Goal: Answer question/provide support: Share knowledge or assist other users

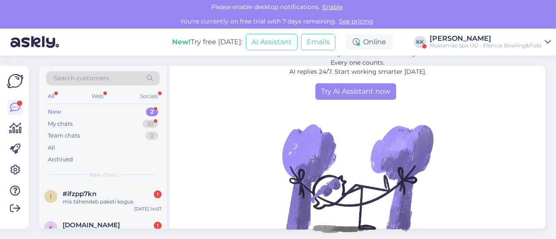
click at [455, 35] on div "[PERSON_NAME]" at bounding box center [486, 38] width 112 height 7
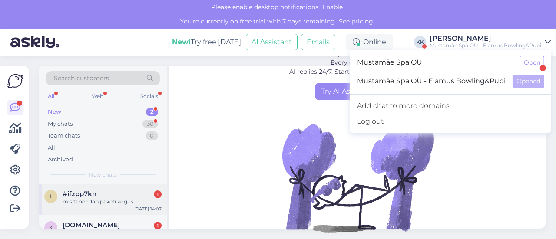
click at [91, 192] on span "#ifzpp7kn" at bounding box center [80, 194] width 34 height 8
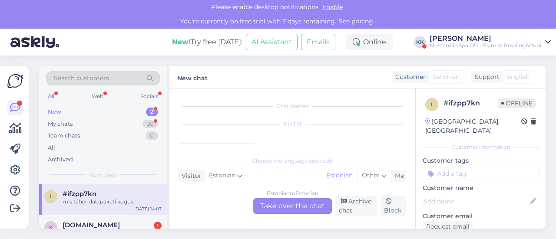
scroll to position [26, 0]
click at [98, 223] on span "[DOMAIN_NAME]" at bounding box center [91, 226] width 57 height 8
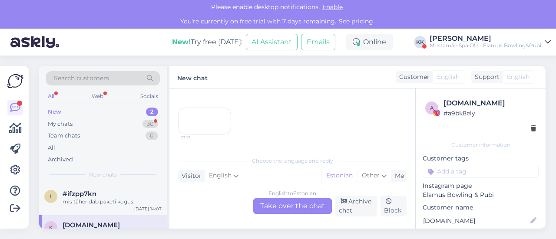
scroll to position [100, 0]
click at [205, 113] on div "13:21" at bounding box center [204, 121] width 53 height 27
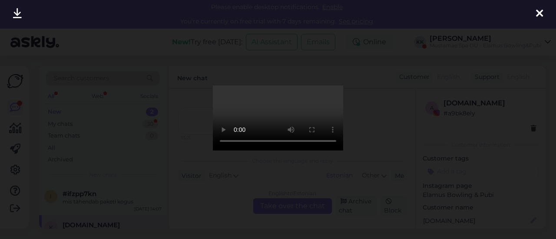
click at [540, 10] on icon at bounding box center [539, 13] width 7 height 11
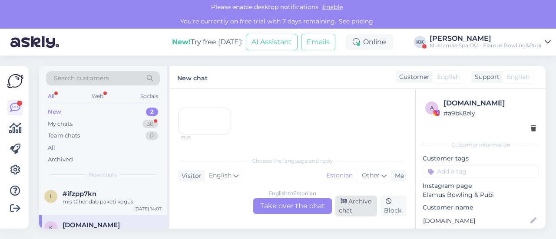
click at [358, 205] on div "Archive chat" at bounding box center [356, 206] width 42 height 21
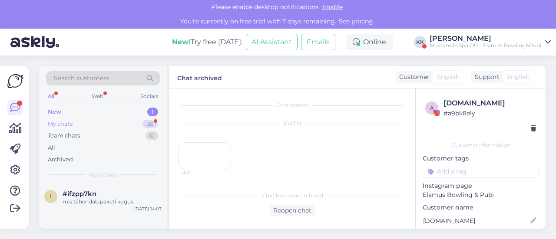
click at [86, 122] on div "My chats 30" at bounding box center [103, 124] width 114 height 12
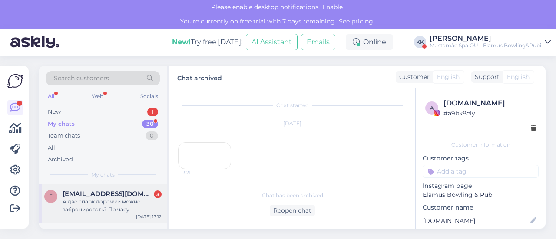
click at [114, 198] on div "А две спарк дорожки можно забронировать? По часу" at bounding box center [112, 206] width 99 height 16
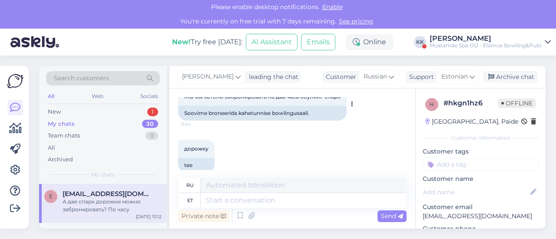
scroll to position [0, 0]
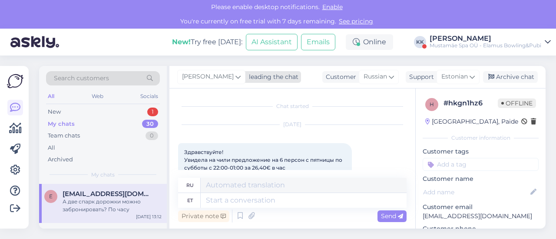
click at [257, 78] on div "leading the chat" at bounding box center [271, 77] width 53 height 9
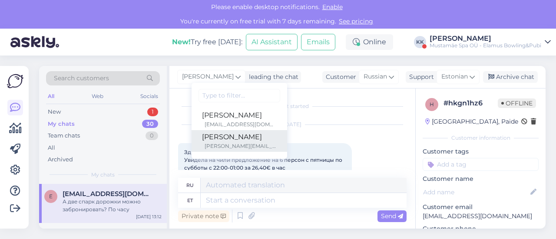
click at [239, 144] on div "[PERSON_NAME][EMAIL_ADDRESS][DOMAIN_NAME]" at bounding box center [241, 146] width 72 height 8
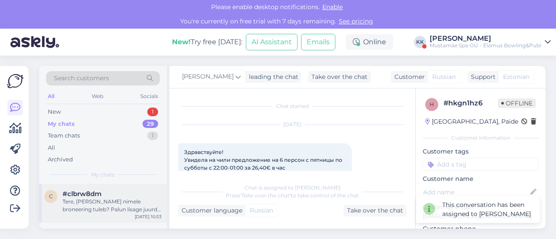
click at [94, 204] on div "Tere, [PERSON_NAME] nimele broneering tuleb? Palun lisage juurde ka oma telefon…" at bounding box center [112, 206] width 99 height 16
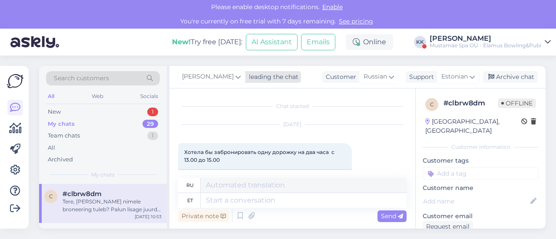
click at [245, 73] on div "leading the chat" at bounding box center [271, 77] width 53 height 9
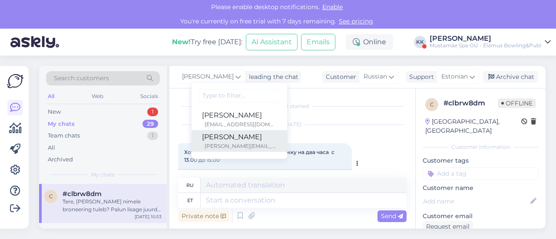
click at [243, 148] on div "[PERSON_NAME][EMAIL_ADDRESS][DOMAIN_NAME]" at bounding box center [241, 146] width 72 height 8
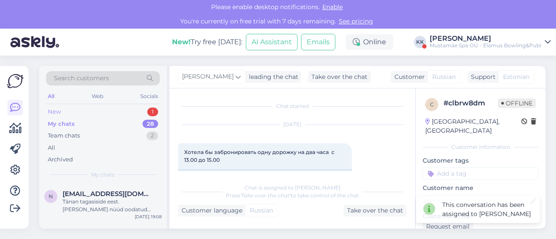
click at [92, 109] on div "New 1" at bounding box center [103, 112] width 114 height 12
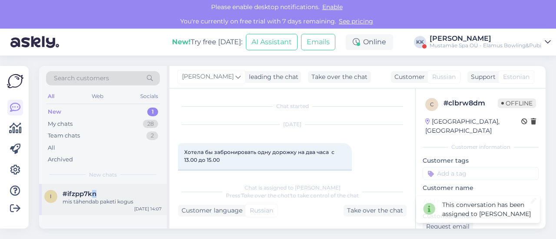
click at [94, 184] on div "i #ifzpp7kn mis tähendab paketi kogus [DATE] 14:07" at bounding box center [103, 199] width 128 height 31
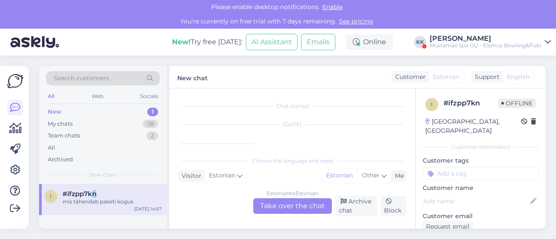
scroll to position [26, 0]
click at [57, 122] on div "My chats" at bounding box center [60, 124] width 25 height 9
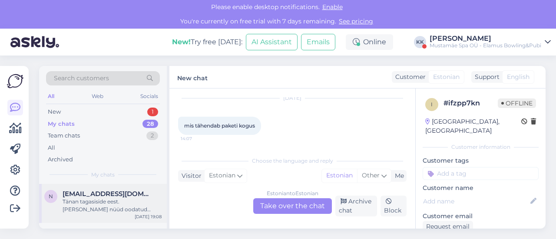
click at [79, 193] on span "[EMAIL_ADDRESS][DOMAIN_NAME]" at bounding box center [108, 194] width 90 height 8
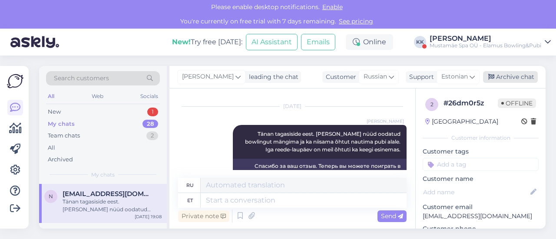
click at [515, 78] on div "Archive chat" at bounding box center [510, 77] width 55 height 12
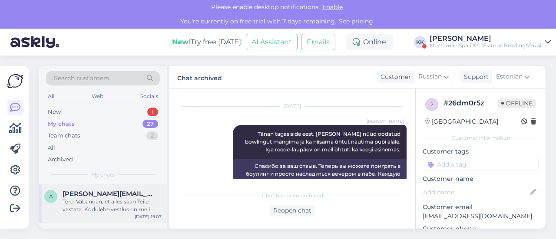
click at [96, 198] on div "Tere, Vabandan, et alles saan Teile vastata. Kodulehe vestlus on meil uus. [PER…" at bounding box center [112, 206] width 99 height 16
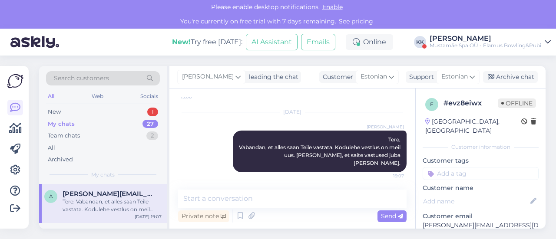
scroll to position [233, 0]
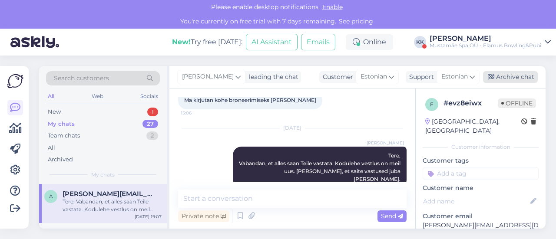
click at [502, 75] on div "Archive chat" at bounding box center [510, 77] width 55 height 12
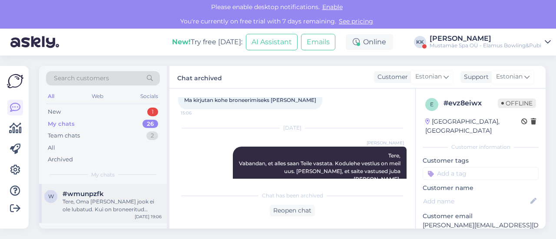
click at [98, 206] on div "Tere, Oma [PERSON_NAME] jook ei ole lubatud. Kui on broneeritud sünnipäev, luba…" at bounding box center [112, 206] width 99 height 16
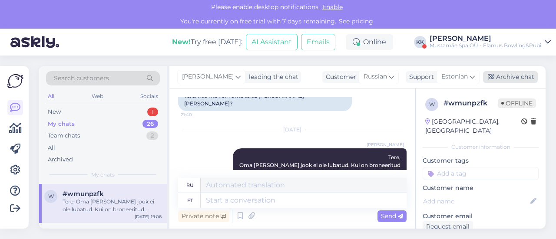
click at [507, 77] on div "Archive chat" at bounding box center [510, 77] width 55 height 12
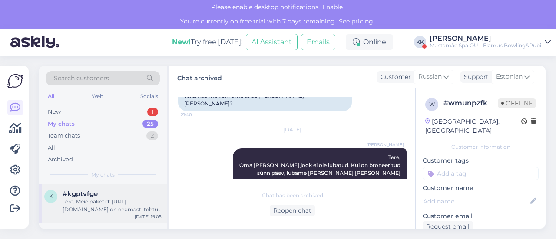
click at [118, 198] on div "Tere, Meie paketid: [URL][DOMAIN_NAME] on enamasti tehtud nii, et kogus 1 võrdu…" at bounding box center [112, 206] width 99 height 16
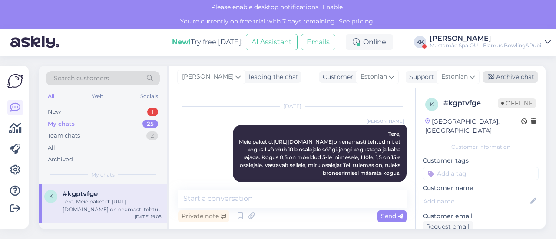
click at [500, 75] on div "Archive chat" at bounding box center [510, 77] width 55 height 12
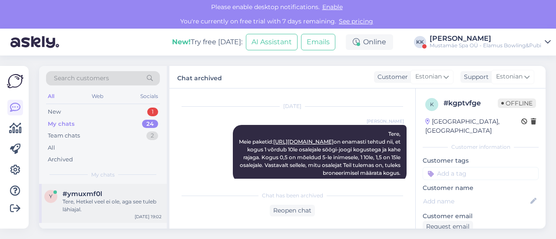
click at [106, 185] on div "y #ymuxmf0l Tere, Hetkel veel ei ole, aga see tuleb lähiajal. [DATE] 19:02" at bounding box center [103, 203] width 128 height 39
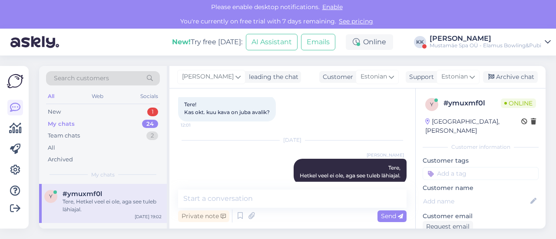
scroll to position [60, 0]
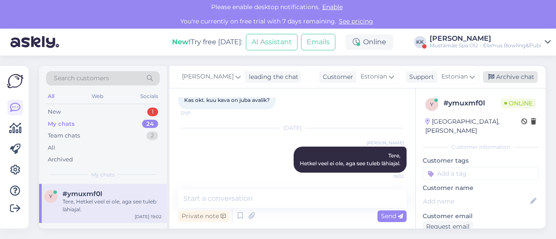
click at [517, 74] on div "Archive chat" at bounding box center [510, 77] width 55 height 12
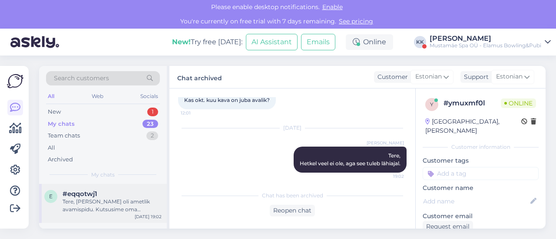
click at [100, 209] on div "Tere, [PERSON_NAME] oli ametlik avamispidu. Kutsusime oma suuremad koostööpartn…" at bounding box center [112, 206] width 99 height 16
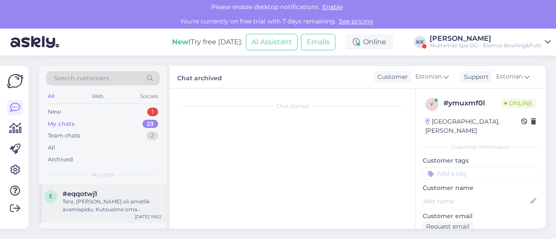
scroll to position [68, 0]
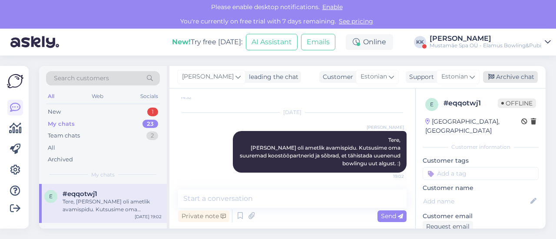
click at [518, 75] on div "Archive chat" at bounding box center [510, 77] width 55 height 12
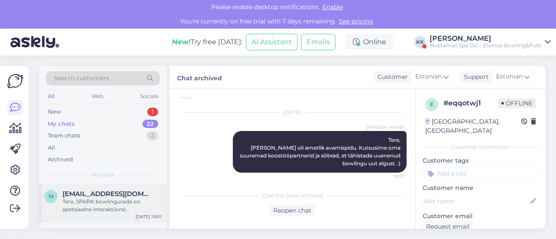
click at [92, 203] on div "Tere, SPARK bowlingurada on spetsiaalne interaktiivne bowlingurada, mis kasutab…" at bounding box center [112, 206] width 99 height 16
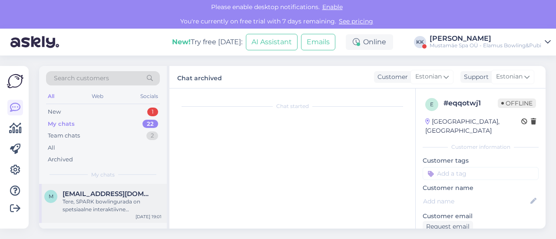
scroll to position [74, 0]
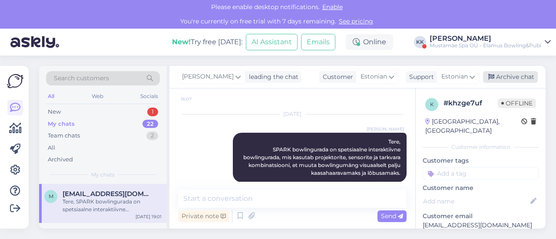
click at [498, 76] on div "Archive chat" at bounding box center [510, 77] width 55 height 12
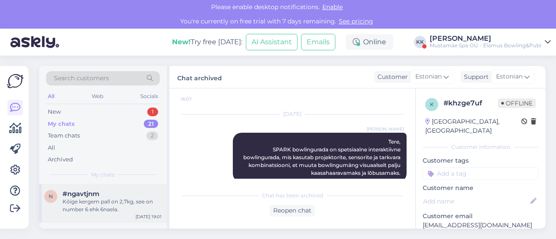
click at [85, 204] on div "Kõige kergem pall on 2,7kg, see on number 6 ehk 6naela." at bounding box center [112, 206] width 99 height 16
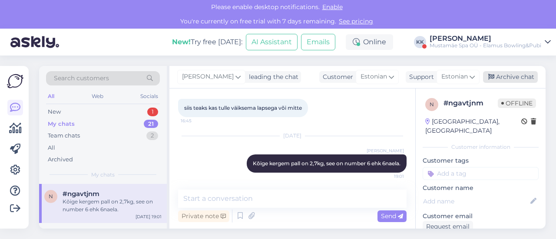
click at [509, 79] on div "Archive chat" at bounding box center [510, 77] width 55 height 12
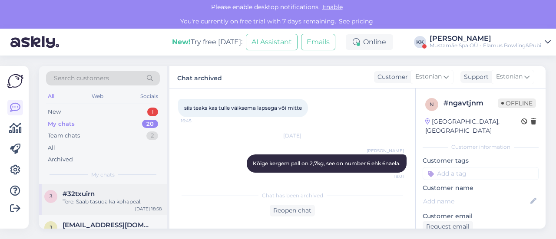
click at [82, 194] on span "#32txuirn" at bounding box center [79, 194] width 32 height 8
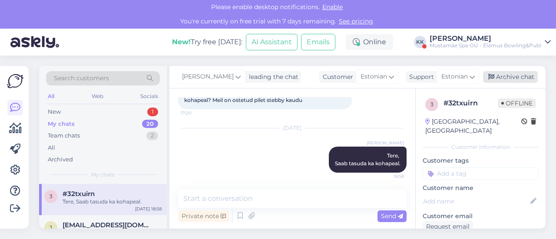
click at [505, 76] on div "Archive chat" at bounding box center [510, 77] width 55 height 12
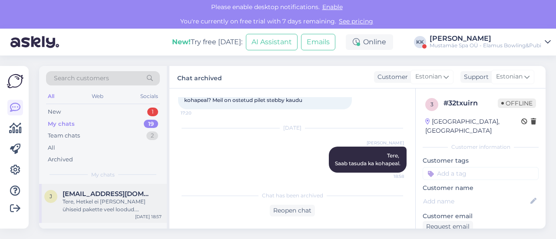
click at [103, 200] on div "Tere, Hetkel ei [PERSON_NAME] ühiseid pakette veel loodud. Bowlingu hinnad leia…" at bounding box center [112, 206] width 99 height 16
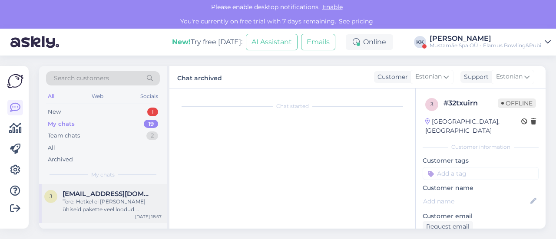
scroll to position [74, 0]
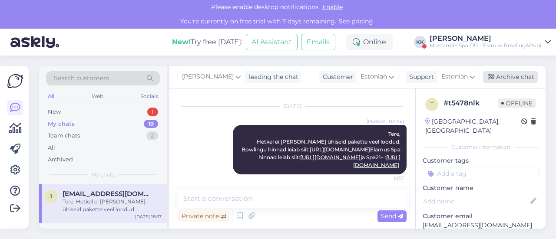
click at [508, 75] on div "Archive chat" at bounding box center [510, 77] width 55 height 12
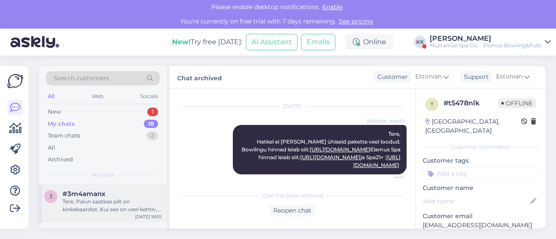
click at [115, 198] on div "Tere, Palun saatkse pilt on kinkekaardist. Kui see on veel kehtiv, siis kindlas…" at bounding box center [112, 206] width 99 height 16
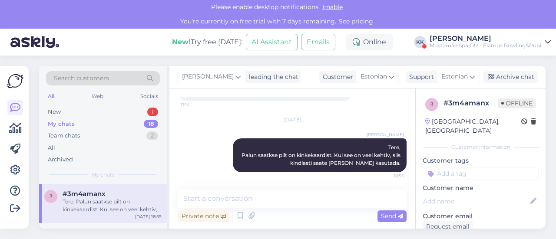
scroll to position [68, 0]
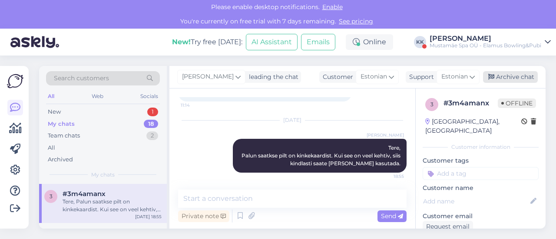
click at [504, 79] on div "Archive chat" at bounding box center [510, 77] width 55 height 12
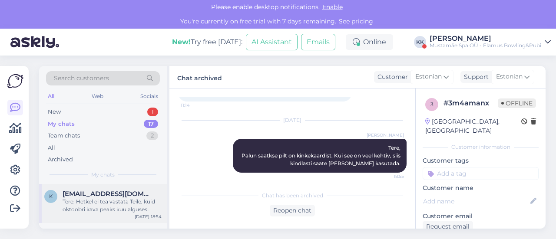
click at [63, 215] on div "k [EMAIL_ADDRESS][DOMAIN_NAME] Tere, Hetkel ei tea vastata Teile, kuid oktoobri…" at bounding box center [103, 203] width 128 height 39
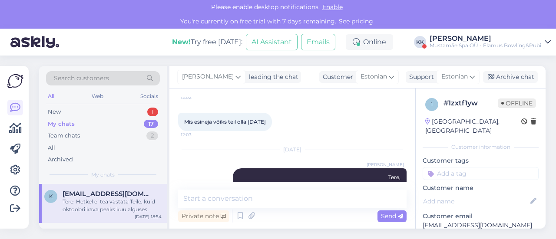
scroll to position [97, 0]
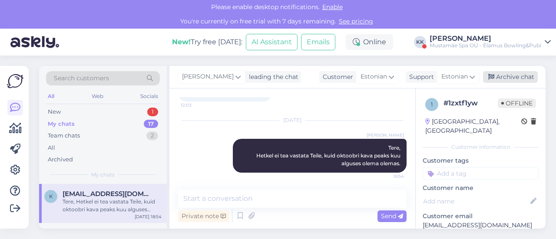
click at [512, 74] on div "Archive chat" at bounding box center [510, 77] width 55 height 12
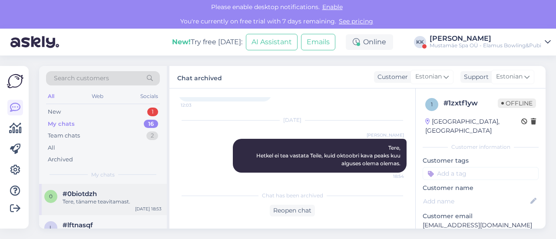
click at [108, 203] on div "Tere, täname teavitamast." at bounding box center [112, 202] width 99 height 8
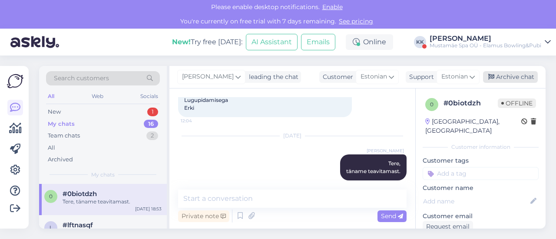
click at [513, 74] on div "Archive chat" at bounding box center [510, 77] width 55 height 12
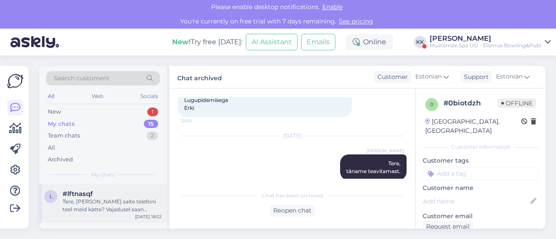
drag, startPoint x: 120, startPoint y: 210, endPoint x: 119, endPoint y: 204, distance: 5.7
click at [120, 209] on div "Tere, [PERSON_NAME] saite telefoni teel meid kätte? Vajadusel saan praegu pääsm…" at bounding box center [112, 206] width 99 height 16
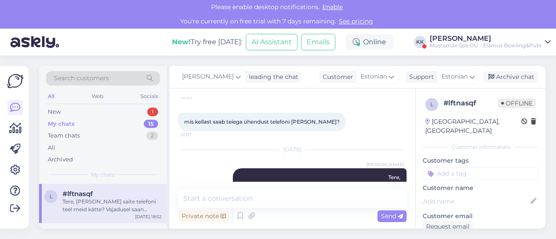
scroll to position [105, 0]
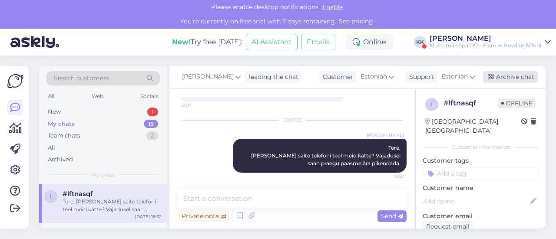
click at [520, 77] on div "Archive chat" at bounding box center [510, 77] width 55 height 12
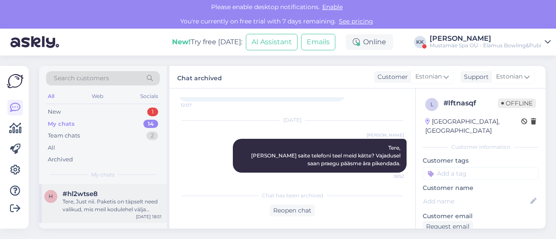
click at [74, 205] on div "Tere, Just nii. Paketis on täpselt need valikud, mis meil kodulehel välja toodu…" at bounding box center [112, 206] width 99 height 16
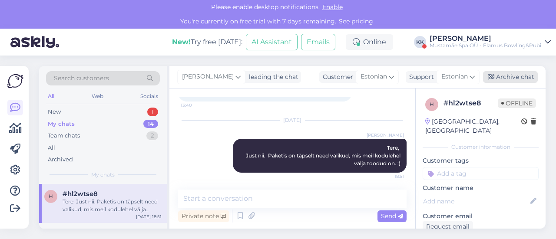
click at [498, 76] on div "Archive chat" at bounding box center [510, 77] width 55 height 12
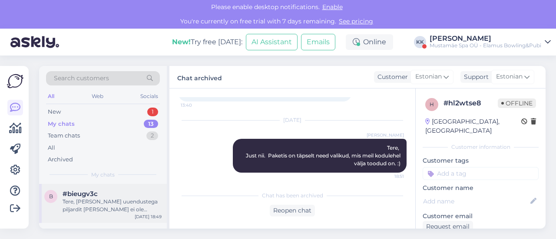
click at [132, 206] on div "Tere, [PERSON_NAME] uuendustega piljardit [PERSON_NAME] ei ole kahjuks." at bounding box center [112, 206] width 99 height 16
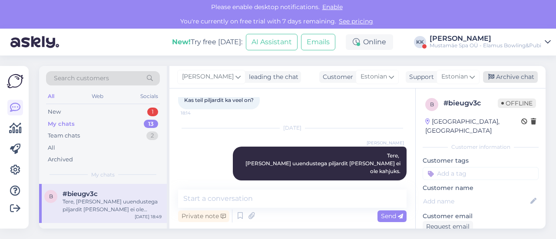
click at [519, 78] on div "Archive chat" at bounding box center [510, 77] width 55 height 12
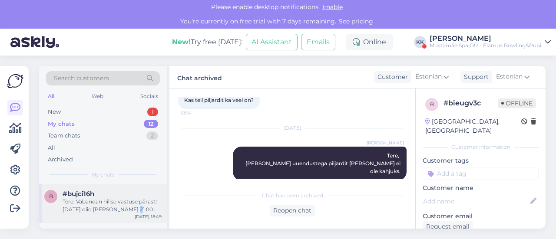
click at [131, 208] on div "Tere, Vabandan hilise vastuse pärast! [DATE] olid [PERSON_NAME] 21.00 [PERSON_N…" at bounding box center [112, 206] width 99 height 16
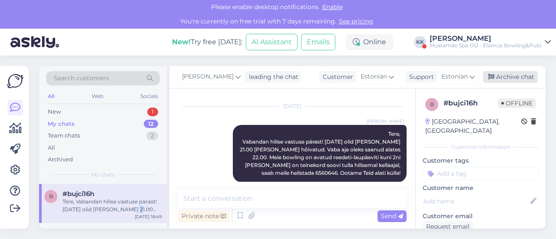
click at [507, 75] on div "Archive chat" at bounding box center [510, 77] width 55 height 12
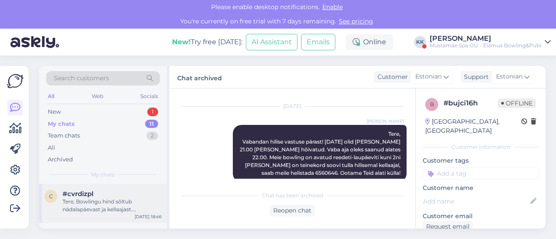
click at [86, 195] on span "#cvrdizpl" at bounding box center [78, 194] width 31 height 8
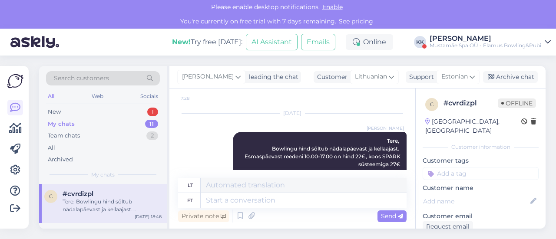
scroll to position [89, 0]
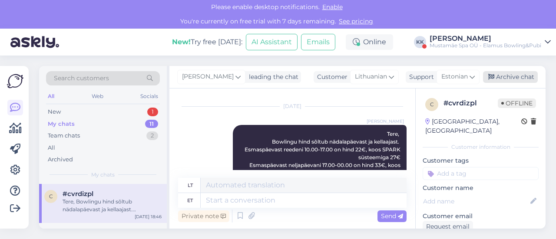
click at [506, 78] on div "Archive chat" at bounding box center [510, 77] width 55 height 12
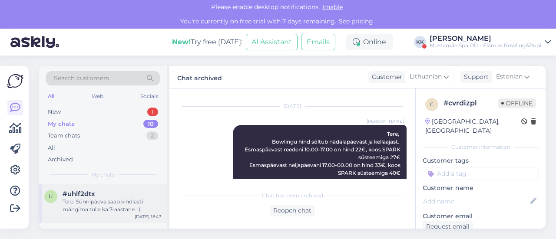
click at [136, 198] on div "Tere, Sünnipäeva saab kindlasti mängima tulla ka 7-aastane. :) [PERSON_NAME] sa…" at bounding box center [112, 206] width 99 height 16
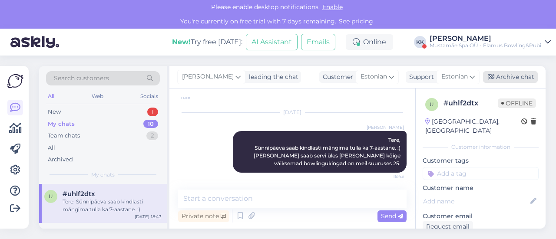
click at [525, 71] on div "Archive chat" at bounding box center [510, 77] width 55 height 12
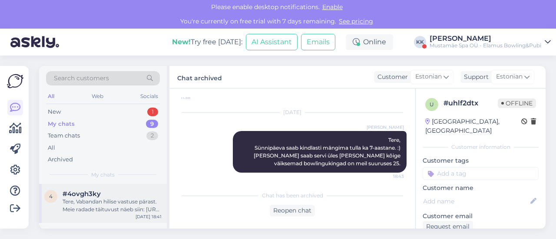
click at [113, 196] on div "#4ovgh3ky" at bounding box center [112, 194] width 99 height 8
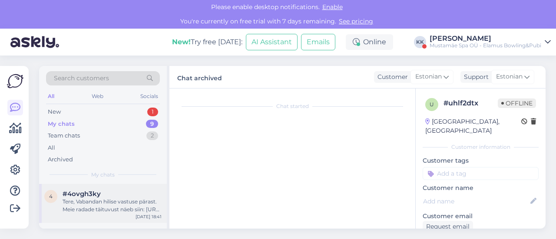
scroll to position [68, 0]
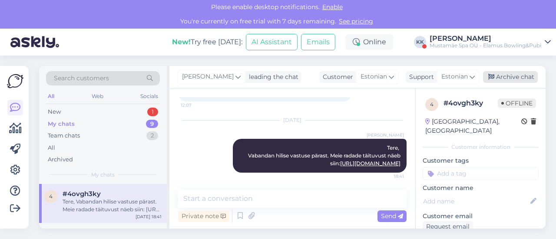
click at [513, 83] on div "Archive chat" at bounding box center [510, 77] width 55 height 12
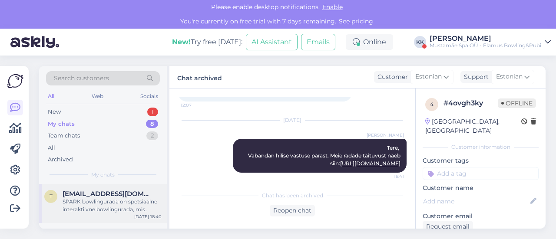
click at [97, 197] on div "[EMAIL_ADDRESS][DOMAIN_NAME] SPARK bowlingurada on spetsiaalne interaktiivne bo…" at bounding box center [112, 201] width 99 height 23
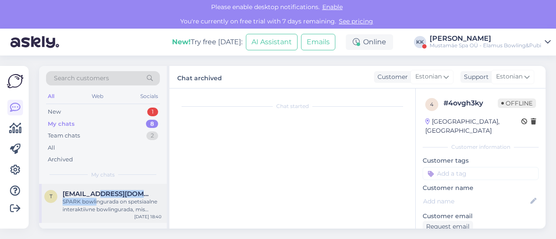
scroll to position [76, 0]
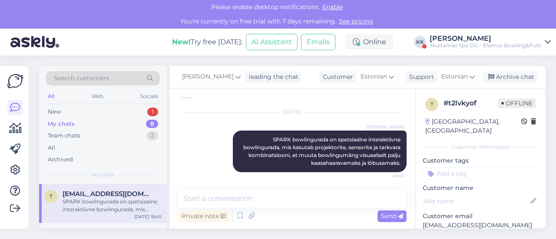
click at [507, 84] on div "[PERSON_NAME] leading the chat Customer Estonian Support Estonian Archive chat" at bounding box center [357, 77] width 376 height 23
click at [507, 77] on div "Archive chat" at bounding box center [510, 77] width 55 height 12
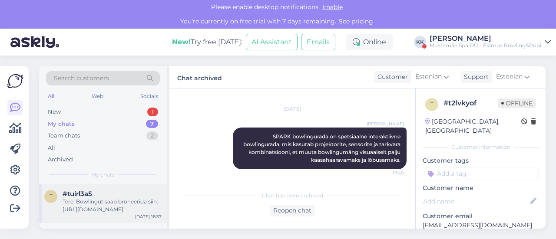
click at [116, 203] on div "Tere, Bowlingut saab broneerida siin: [URL][DOMAIN_NAME]" at bounding box center [112, 206] width 99 height 16
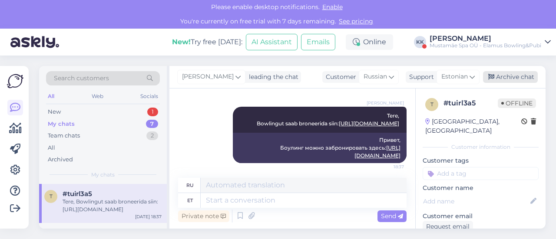
click at [513, 72] on div "Archive chat" at bounding box center [510, 77] width 55 height 12
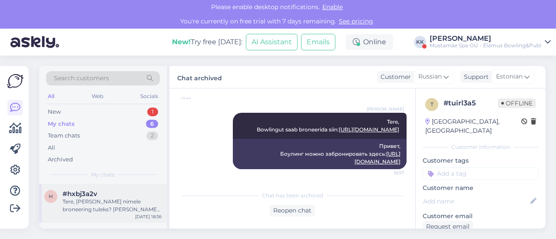
click at [99, 205] on div "Tere, [PERSON_NAME] nimele broneering tuleks? [PERSON_NAME] broneerida on [PERS…" at bounding box center [112, 206] width 99 height 16
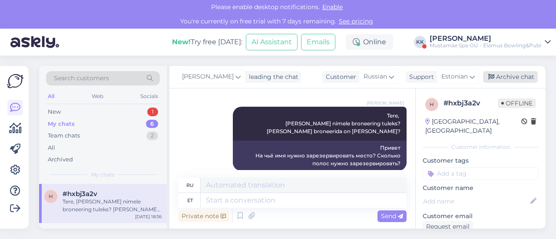
click at [508, 78] on div "Archive chat" at bounding box center [510, 77] width 55 height 12
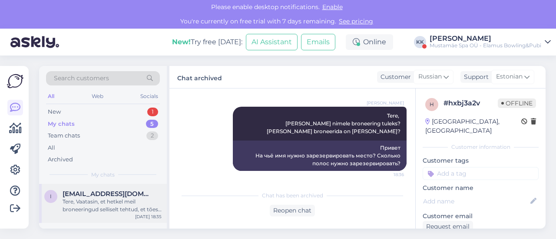
click at [95, 203] on div "Tere, Vaatasin, et hetkel meil broneeringud selliselt tehtud, et tõesti polnud …" at bounding box center [112, 206] width 99 height 16
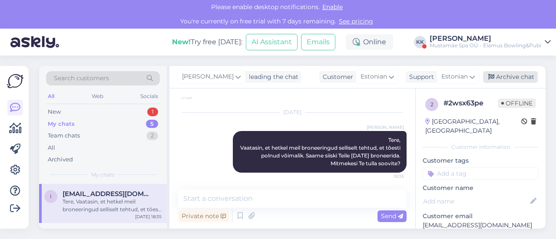
click at [493, 78] on icon at bounding box center [491, 77] width 6 height 6
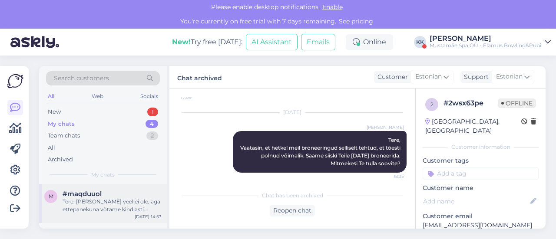
click at [86, 205] on div "Tere, [PERSON_NAME] veel ei ole, aga ettepanekuna võtame kindlasti arutlusele. …" at bounding box center [112, 206] width 99 height 16
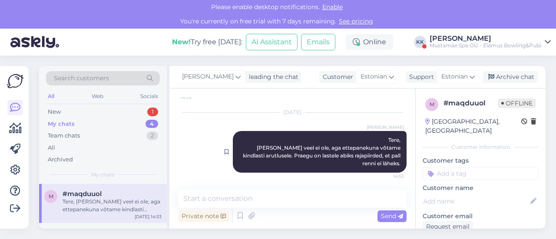
scroll to position [0, 0]
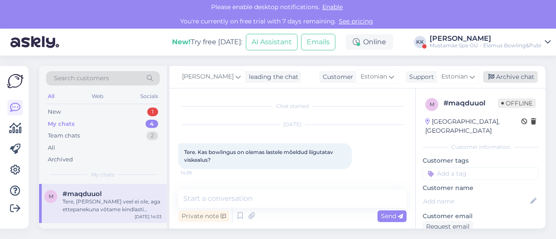
click at [510, 80] on div "Archive chat" at bounding box center [510, 77] width 55 height 12
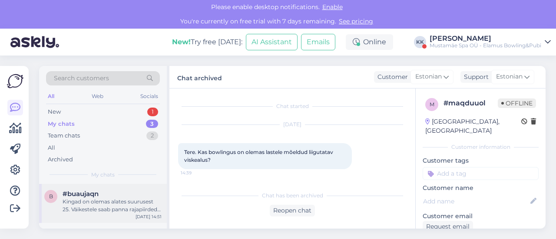
click at [135, 211] on div "Kingad on olemas alates suurusest 25. Väikestele saab panna rajapiirded, et pal…" at bounding box center [112, 206] width 99 height 16
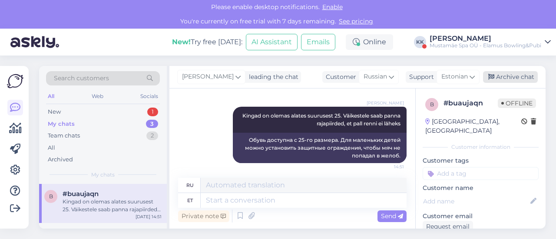
click at [511, 78] on div "Archive chat" at bounding box center [510, 77] width 55 height 12
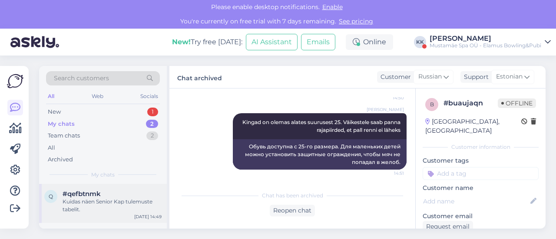
click at [128, 198] on div "Kuidas näen Senior Kap tulemuste tabelit." at bounding box center [112, 206] width 99 height 16
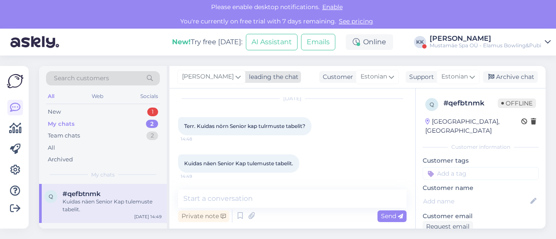
click at [261, 78] on div "leading the chat" at bounding box center [271, 77] width 53 height 9
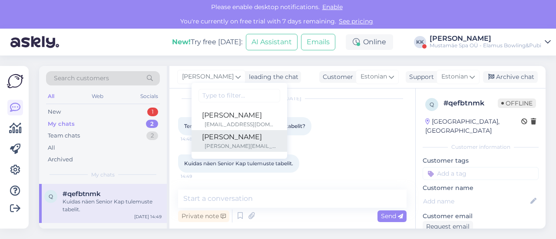
click at [218, 151] on link "[PERSON_NAME] [PERSON_NAME][EMAIL_ADDRESS][DOMAIN_NAME]" at bounding box center [240, 141] width 96 height 22
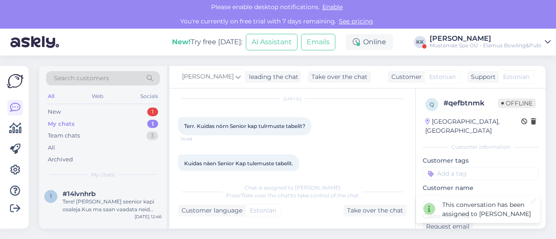
click at [85, 124] on div "My chats 1" at bounding box center [103, 124] width 114 height 12
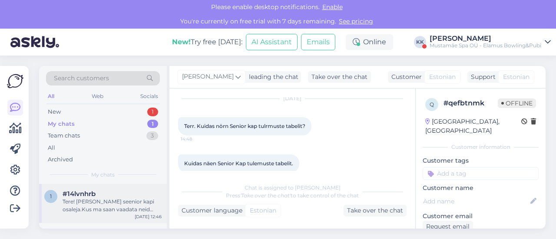
click at [132, 203] on div "Tere! [PERSON_NAME] seenior kapi osaleja.Kus ma saan vaadata neid tulemusi, mis…" at bounding box center [112, 206] width 99 height 16
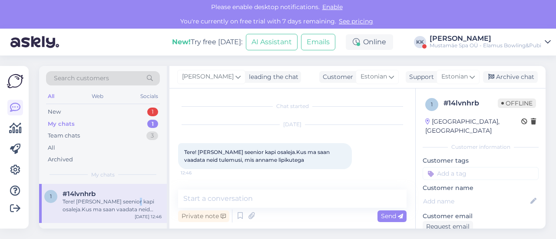
scroll to position [0, 0]
click at [258, 77] on div "leading the chat" at bounding box center [271, 77] width 53 height 9
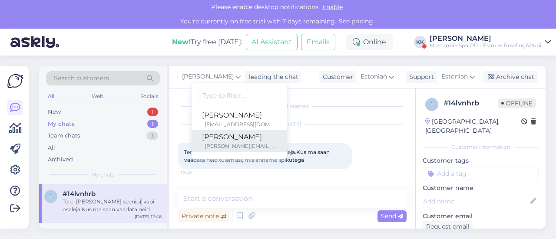
click at [212, 146] on div "[PERSON_NAME][EMAIL_ADDRESS][DOMAIN_NAME]" at bounding box center [241, 146] width 72 height 8
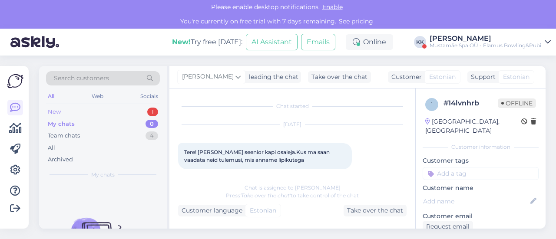
click at [57, 114] on div "New" at bounding box center [54, 112] width 13 height 9
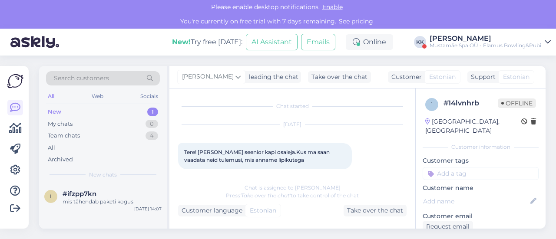
click at [492, 43] on div "Mustamäe Spa OÜ - Elamus Bowling&Pubi" at bounding box center [486, 45] width 112 height 7
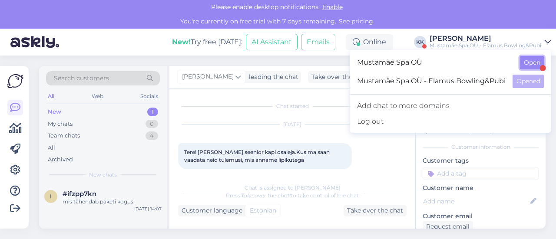
click at [534, 60] on button "Open" at bounding box center [532, 62] width 24 height 13
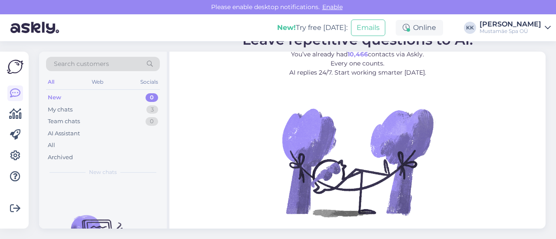
click at [506, 23] on div "[PERSON_NAME]" at bounding box center [511, 24] width 62 height 7
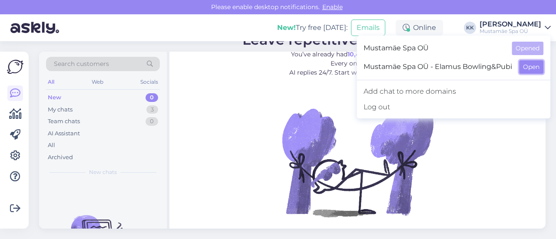
click at [528, 69] on button "Open" at bounding box center [531, 66] width 24 height 13
